Goal: Information Seeking & Learning: Learn about a topic

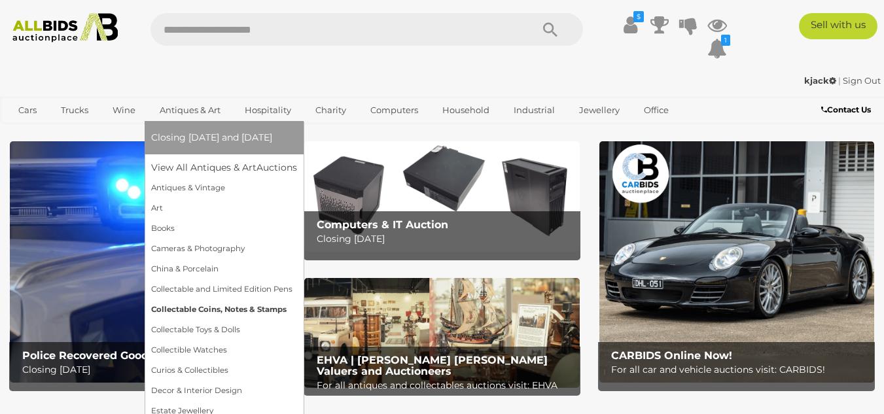
click at [188, 308] on link "Collectable Coins, Notes & Stamps" at bounding box center [224, 310] width 146 height 20
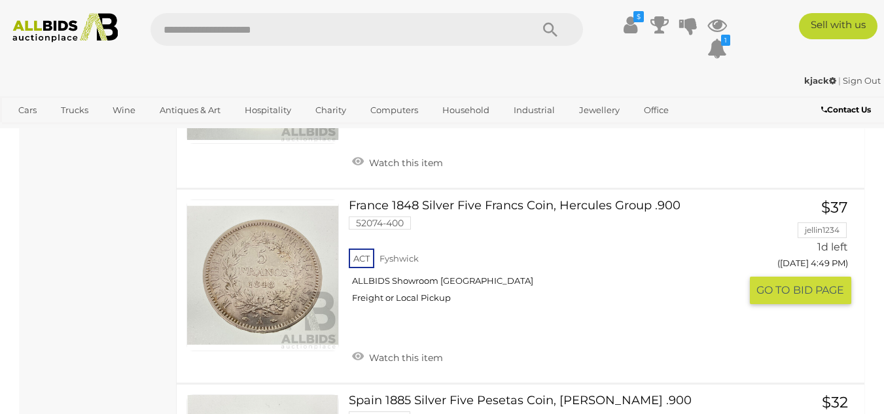
scroll to position [3795, 0]
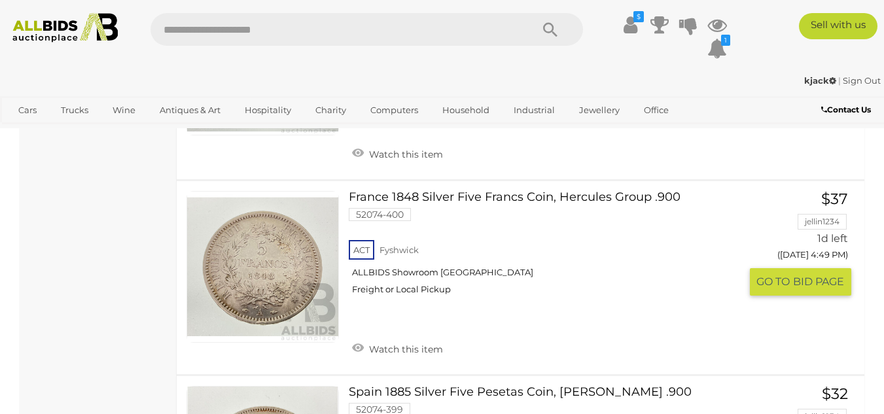
click at [266, 270] on link at bounding box center [262, 267] width 152 height 152
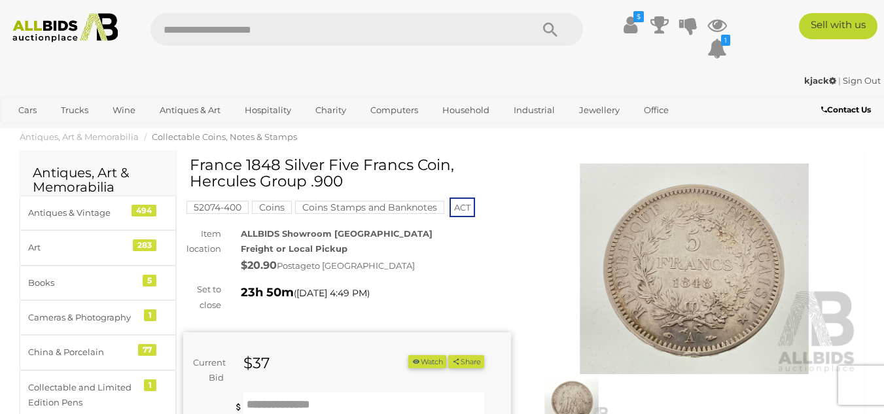
click at [693, 338] on img at bounding box center [695, 269] width 328 height 211
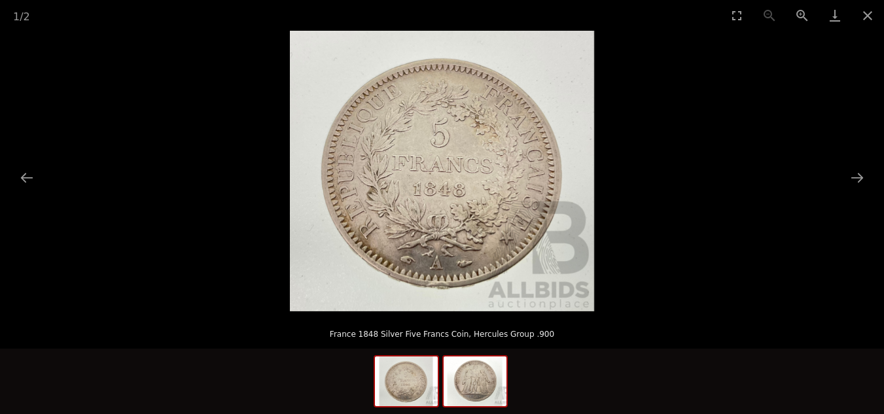
click at [486, 381] on img at bounding box center [475, 382] width 63 height 50
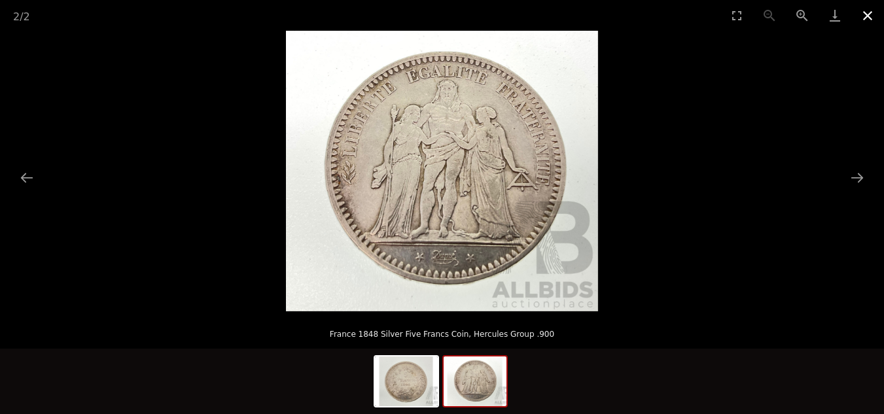
click at [869, 16] on button "Close gallery" at bounding box center [867, 15] width 33 height 31
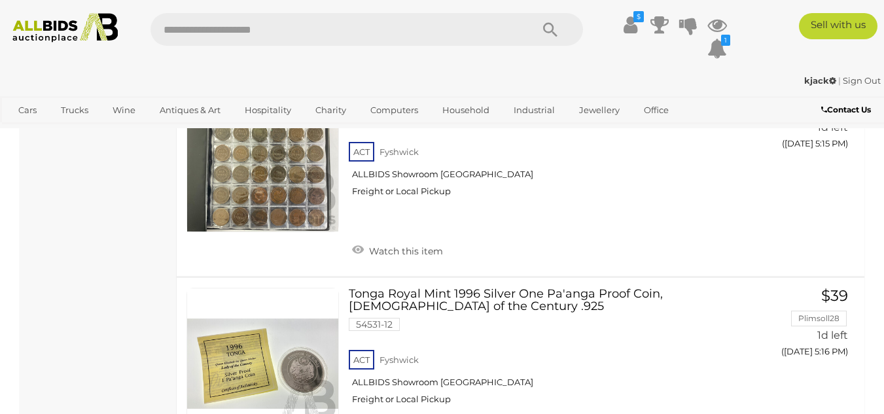
scroll to position [8527, 0]
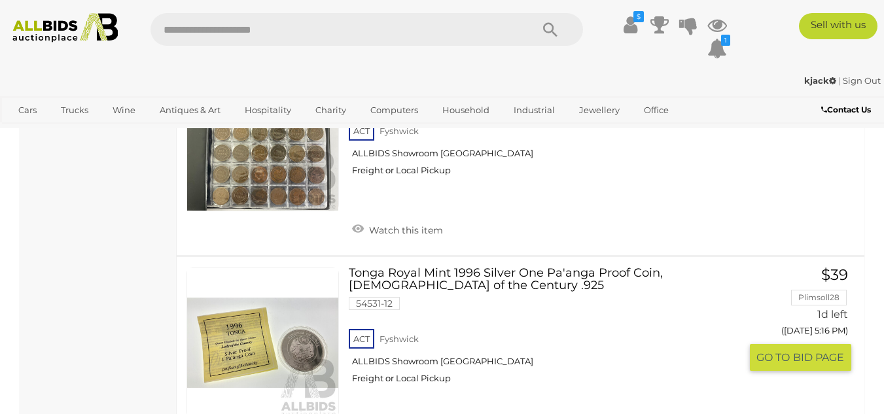
click at [230, 285] on link at bounding box center [262, 343] width 152 height 152
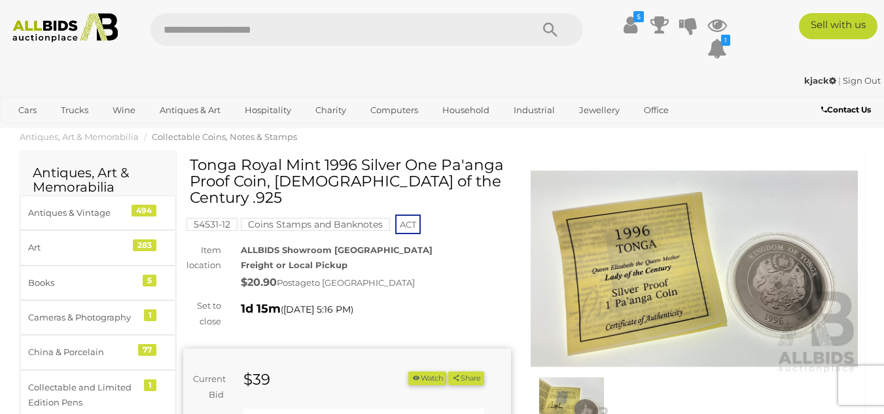
click at [627, 281] on img at bounding box center [695, 269] width 328 height 211
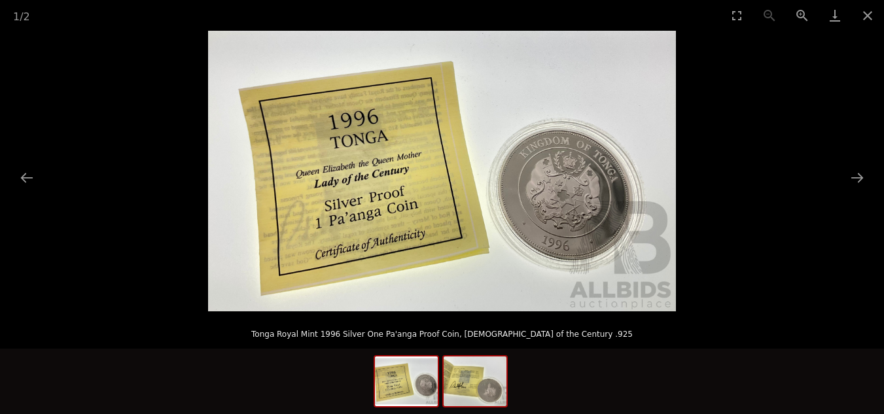
click at [463, 378] on img at bounding box center [475, 382] width 63 height 50
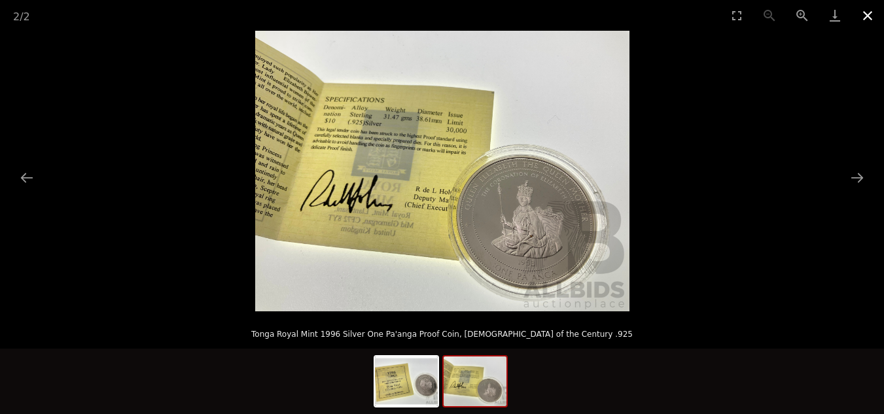
click at [867, 16] on button "Close gallery" at bounding box center [867, 15] width 33 height 31
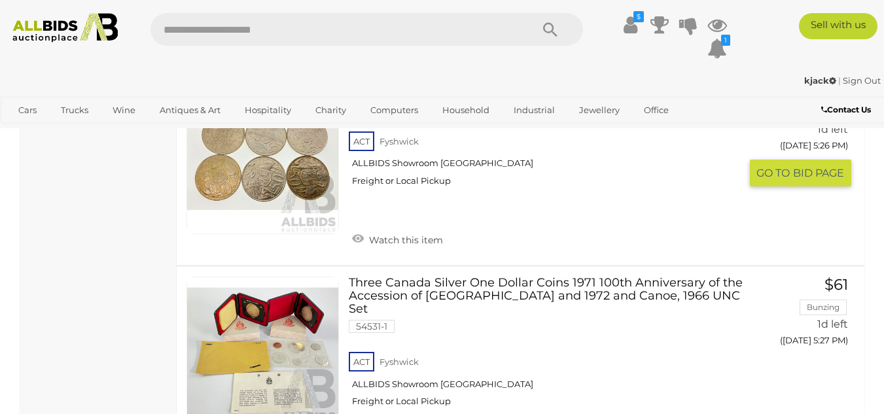
scroll to position [10810, 0]
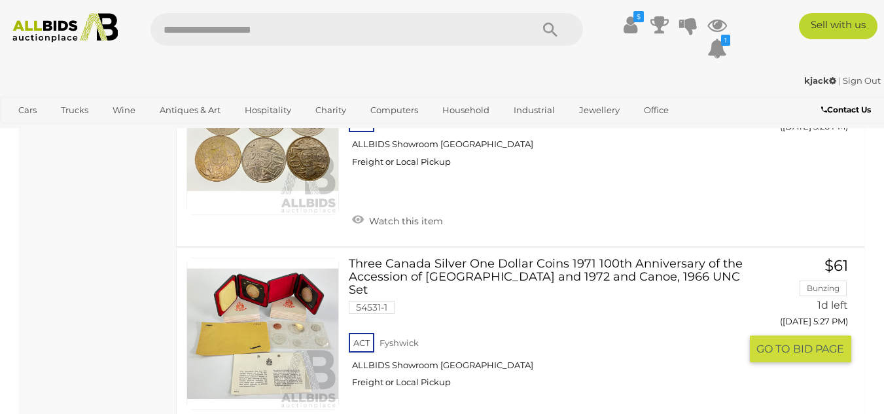
click at [293, 258] on link at bounding box center [262, 334] width 152 height 152
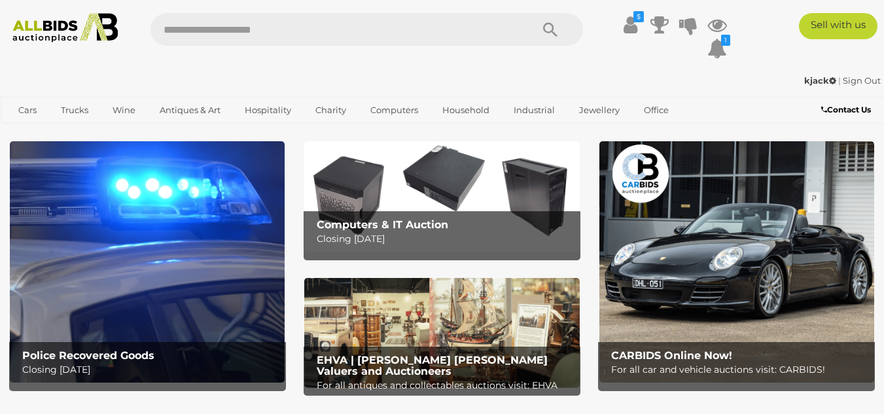
click at [179, 108] on link "Antiques & Art" at bounding box center [190, 110] width 78 height 22
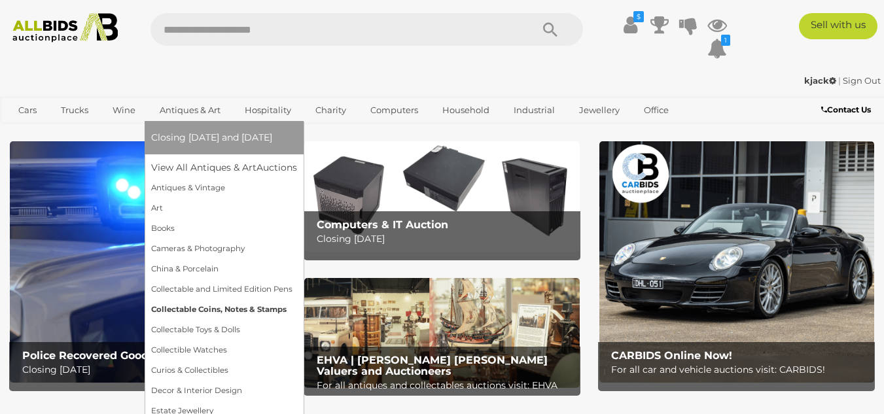
click at [206, 309] on link "Collectable Coins, Notes & Stamps" at bounding box center [224, 310] width 146 height 20
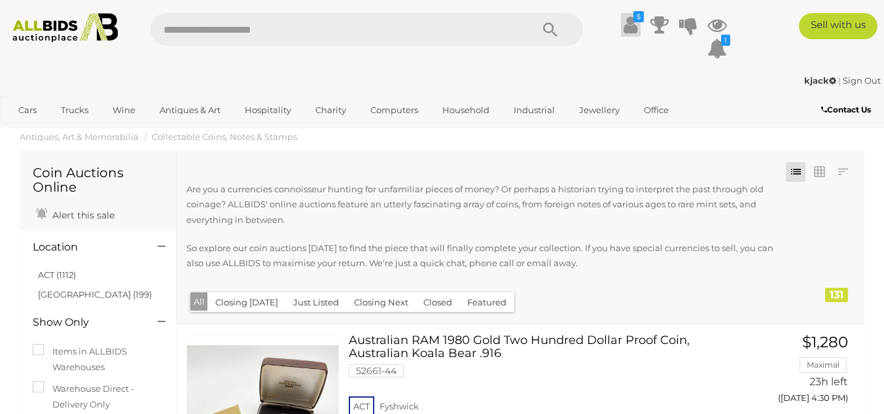
click at [629, 26] on icon at bounding box center [631, 25] width 14 height 24
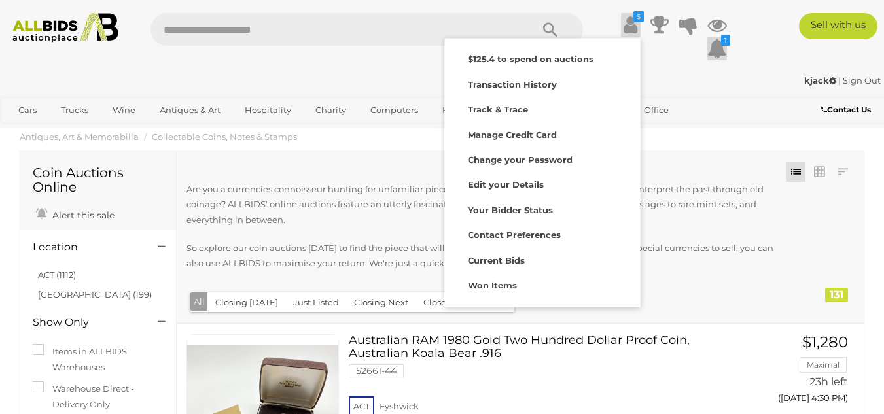
click at [715, 43] on icon at bounding box center [717, 49] width 20 height 24
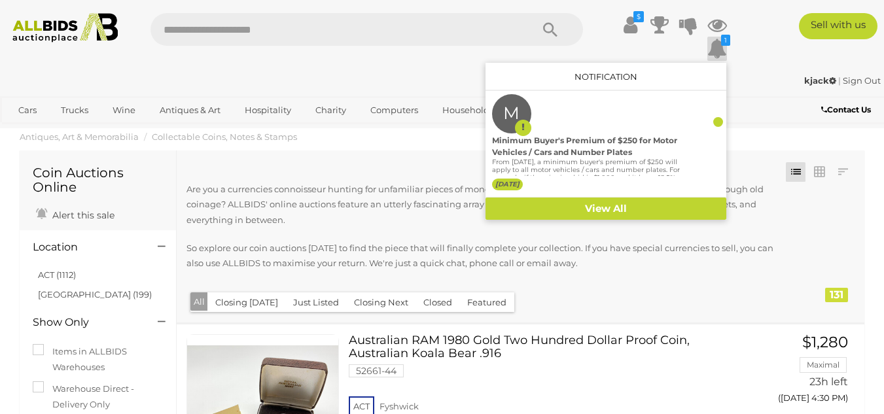
click at [751, 37] on div "Sell with us" at bounding box center [818, 26] width 150 height 26
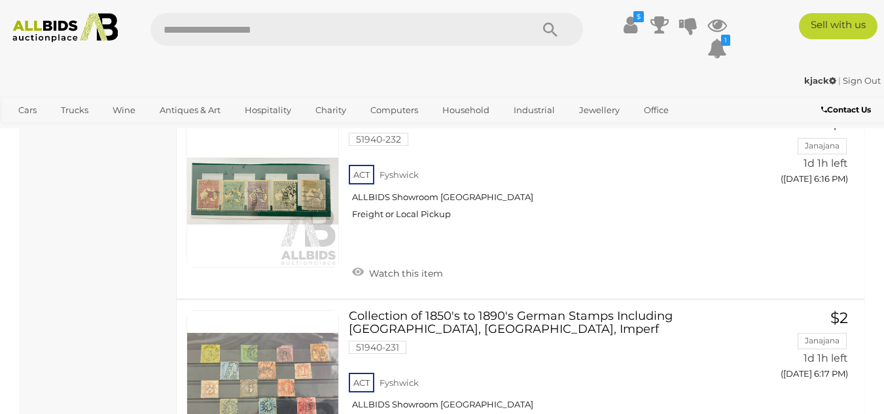
scroll to position [20480, 0]
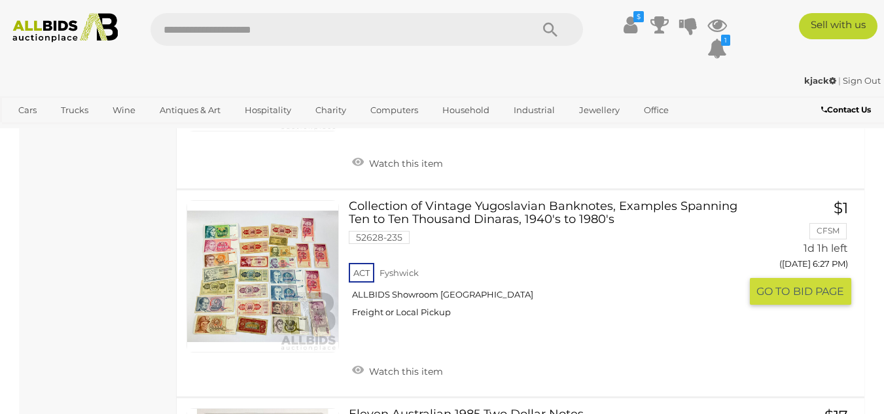
scroll to position [1566, 0]
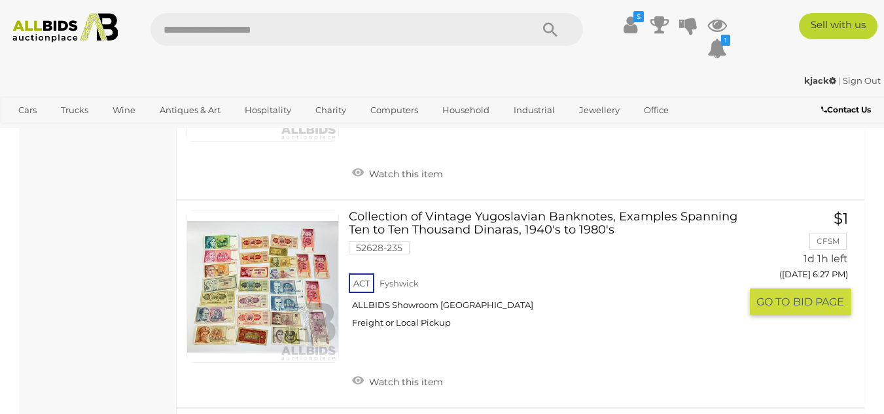
click at [255, 268] on link at bounding box center [262, 287] width 152 height 152
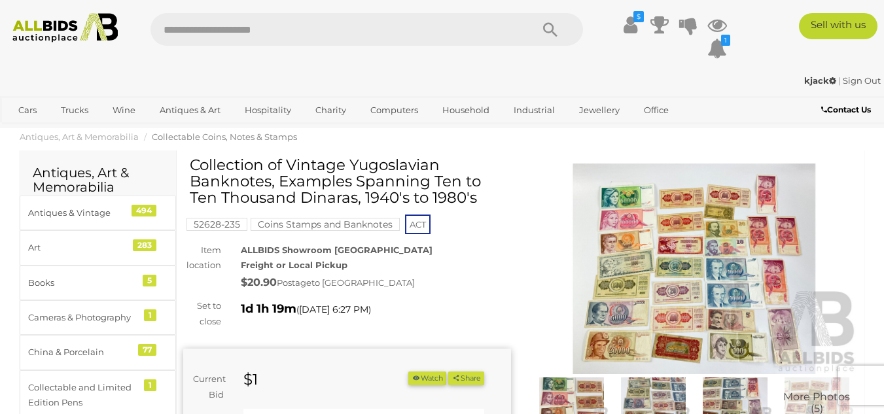
click at [707, 294] on img at bounding box center [695, 269] width 328 height 211
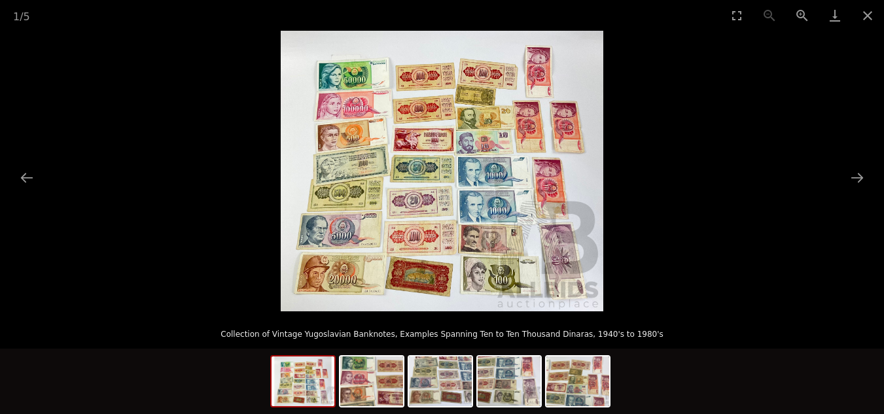
scroll to position [196, 0]
click at [421, 280] on img at bounding box center [442, 171] width 323 height 281
click at [862, 176] on button "Next slide" at bounding box center [856, 178] width 27 height 26
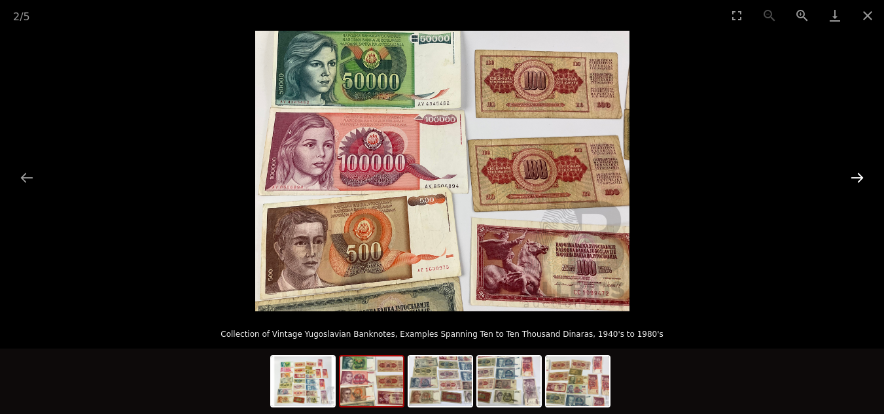
click at [862, 176] on button "Next slide" at bounding box center [856, 178] width 27 height 26
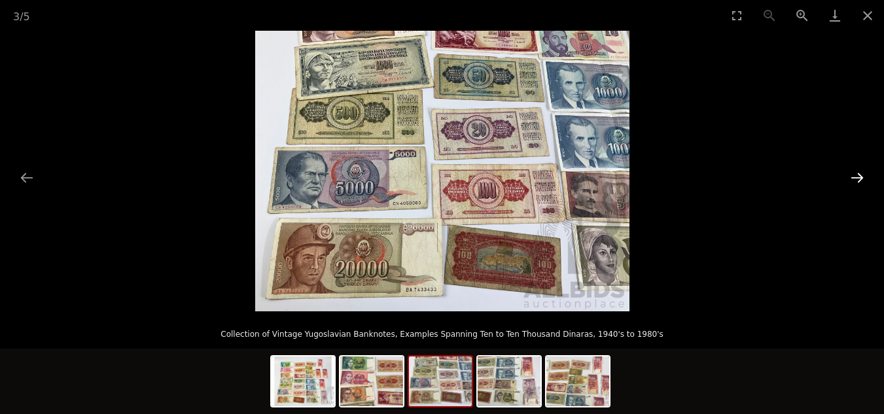
click at [862, 176] on button "Next slide" at bounding box center [856, 178] width 27 height 26
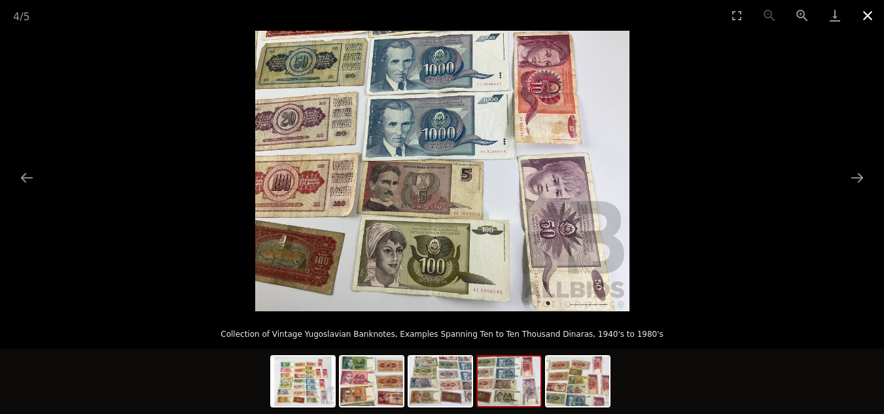
click at [868, 17] on button "Close gallery" at bounding box center [867, 15] width 33 height 31
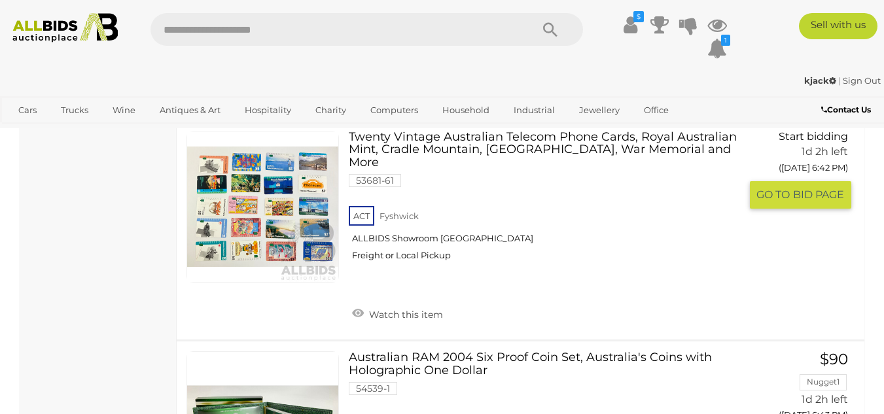
scroll to position [4748, 0]
